Goal: Task Accomplishment & Management: Manage account settings

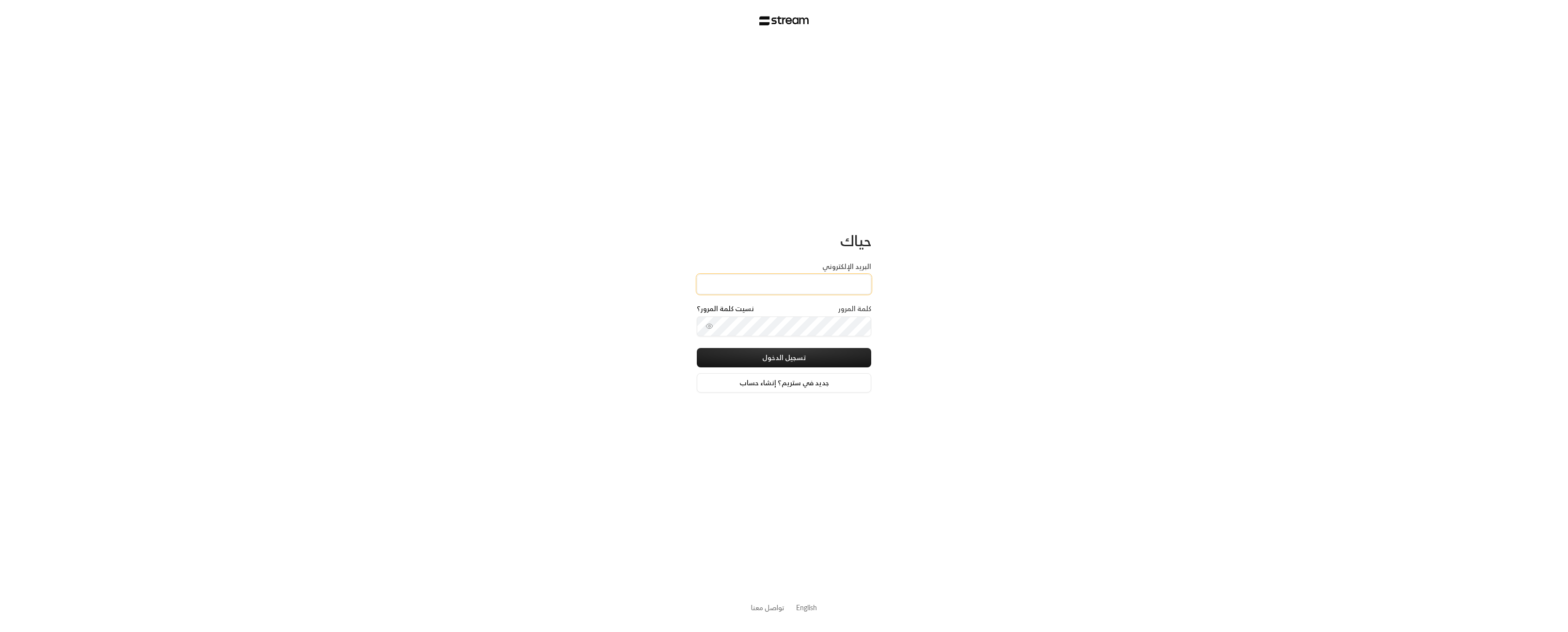
type input "[EMAIL_ADDRESS][DOMAIN_NAME]"
click at [778, 353] on button "تسجيل الدخول" at bounding box center [784, 358] width 175 height 19
click at [746, 306] on input "tel" at bounding box center [737, 307] width 25 height 25
type input "6"
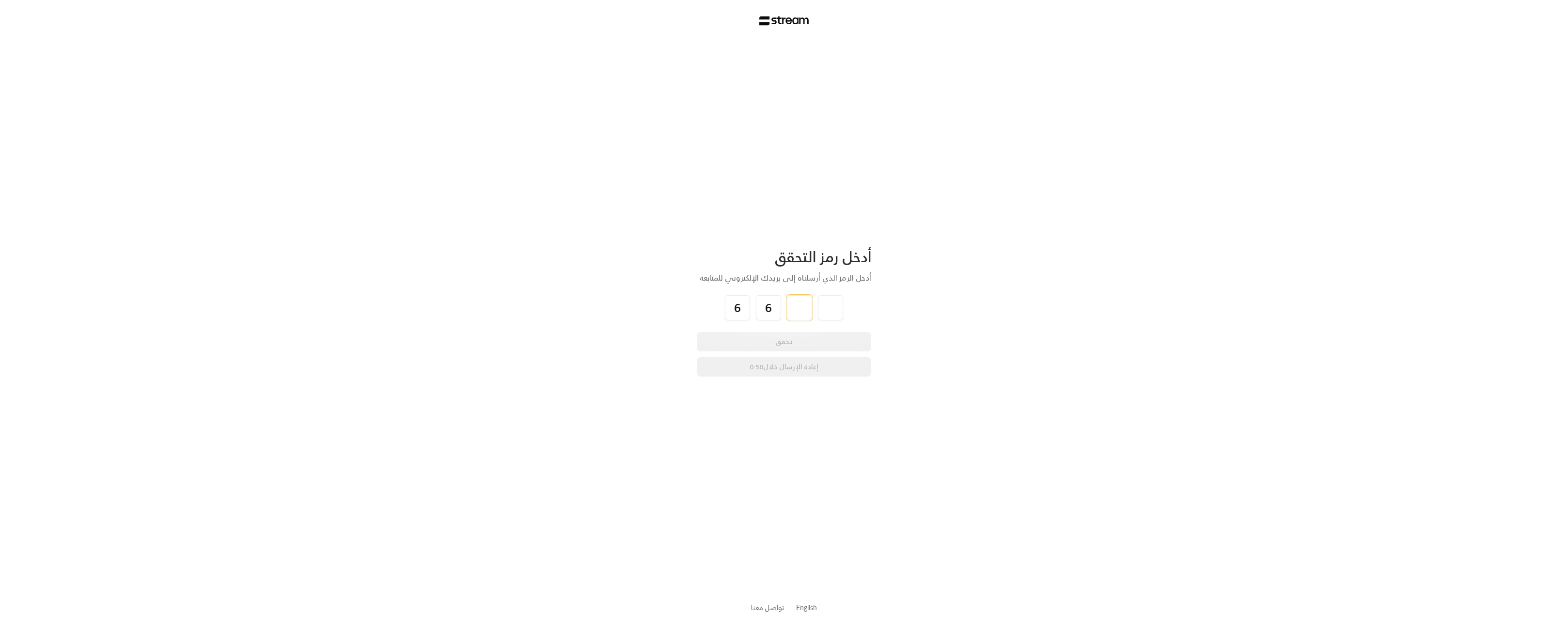
type input "4"
type input "6"
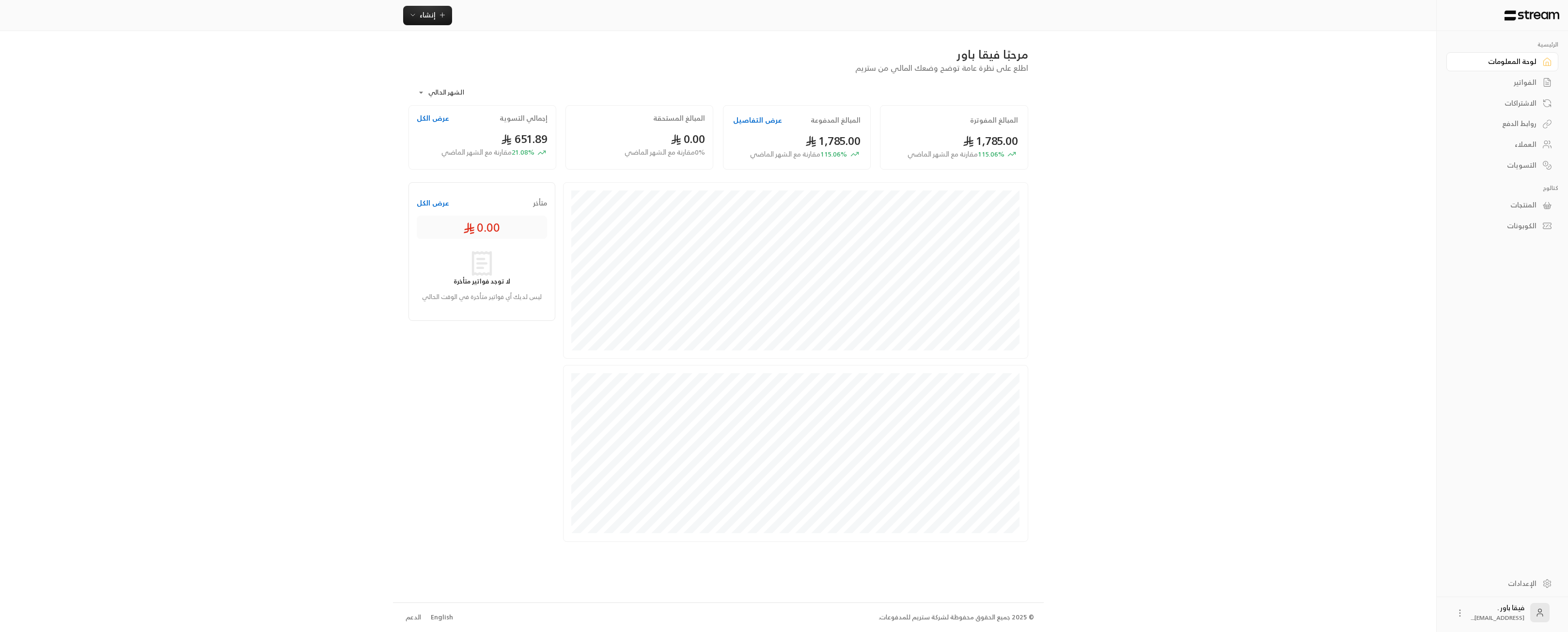
click at [1496, 141] on div "العملاء" at bounding box center [1497, 144] width 78 height 10
